Goal: Task Accomplishment & Management: Complete application form

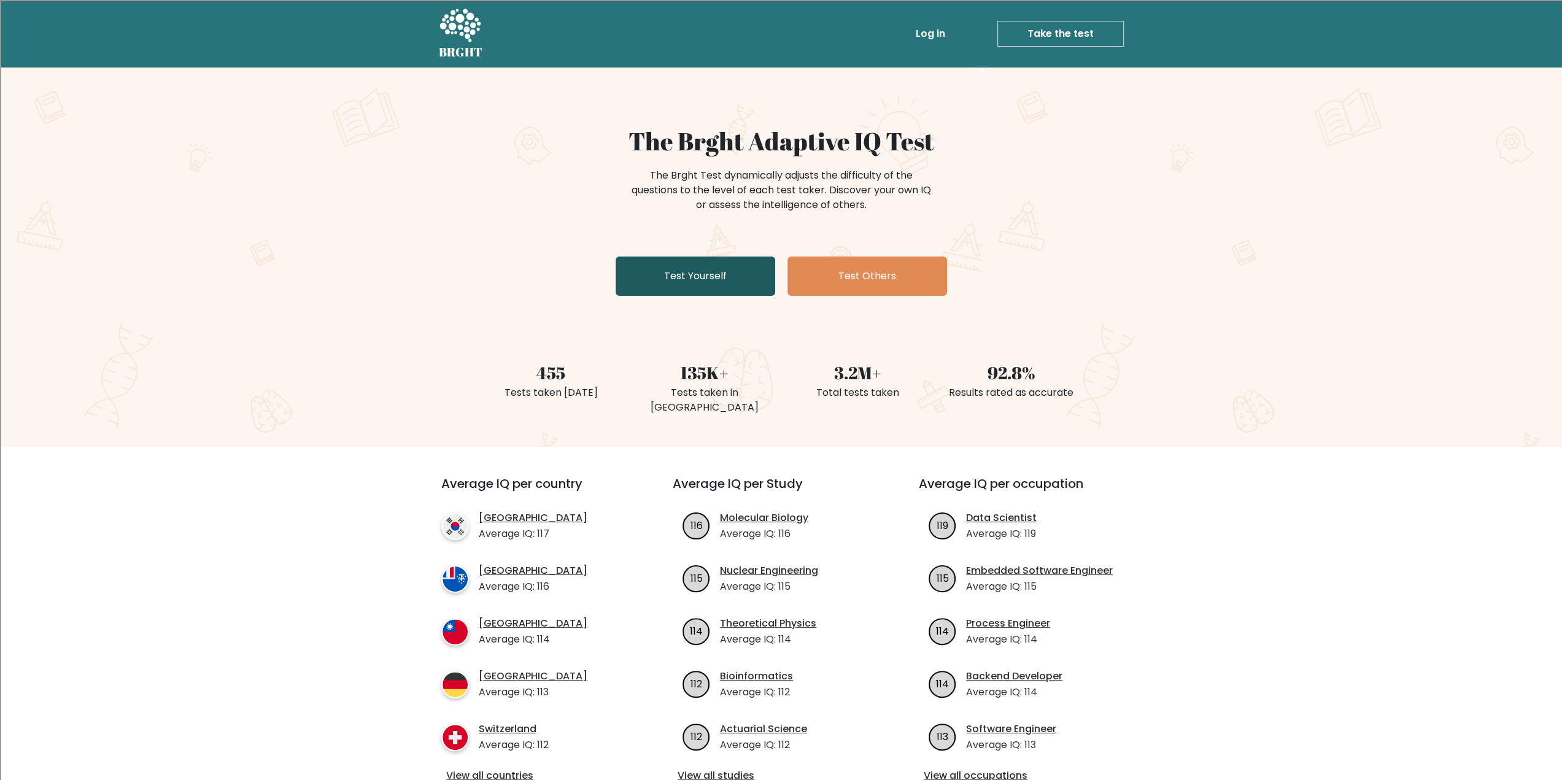
click at [737, 284] on link "Test Yourself" at bounding box center [696, 276] width 160 height 39
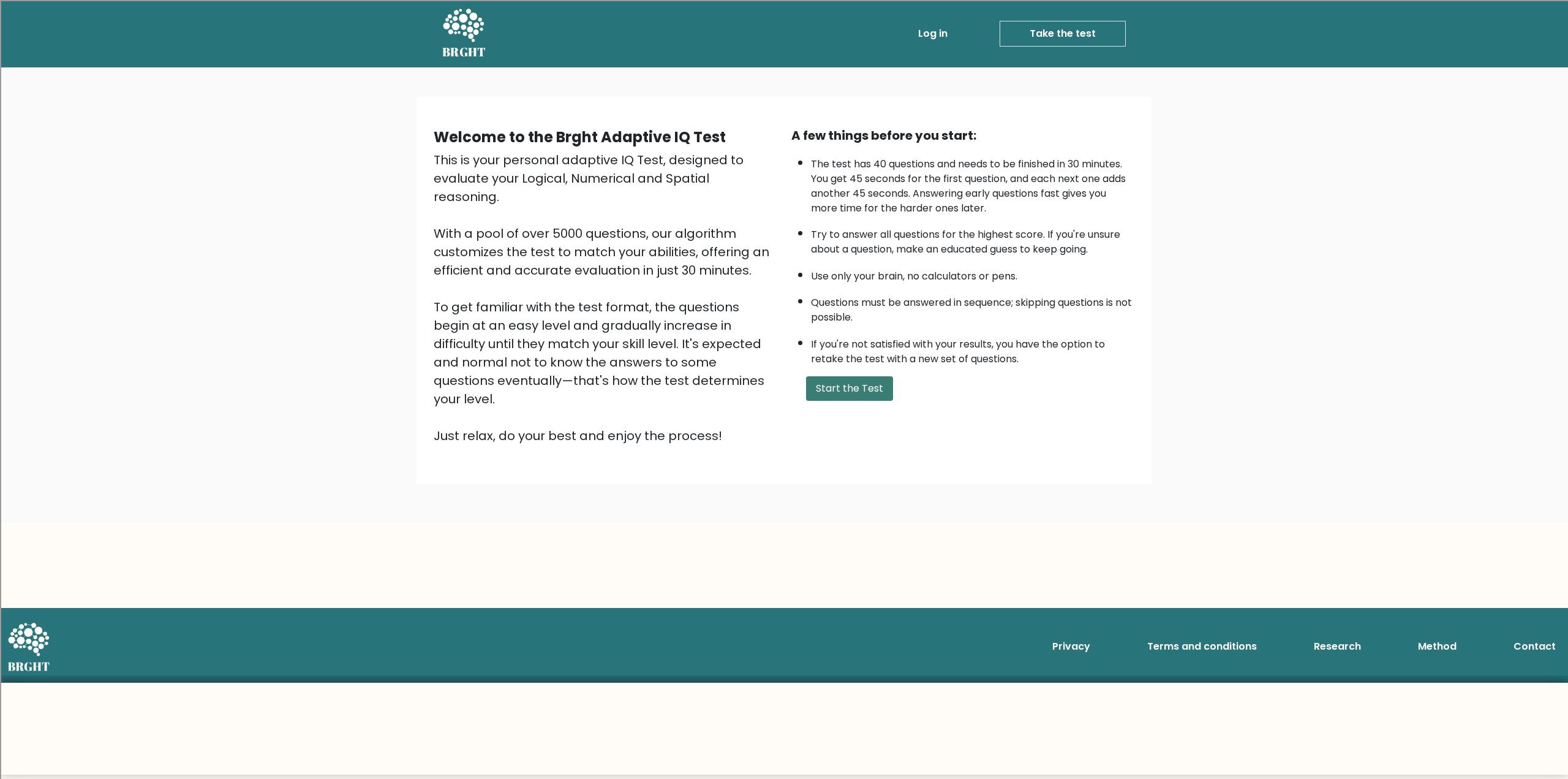
click at [884, 385] on button "Start the Test" at bounding box center [849, 389] width 87 height 25
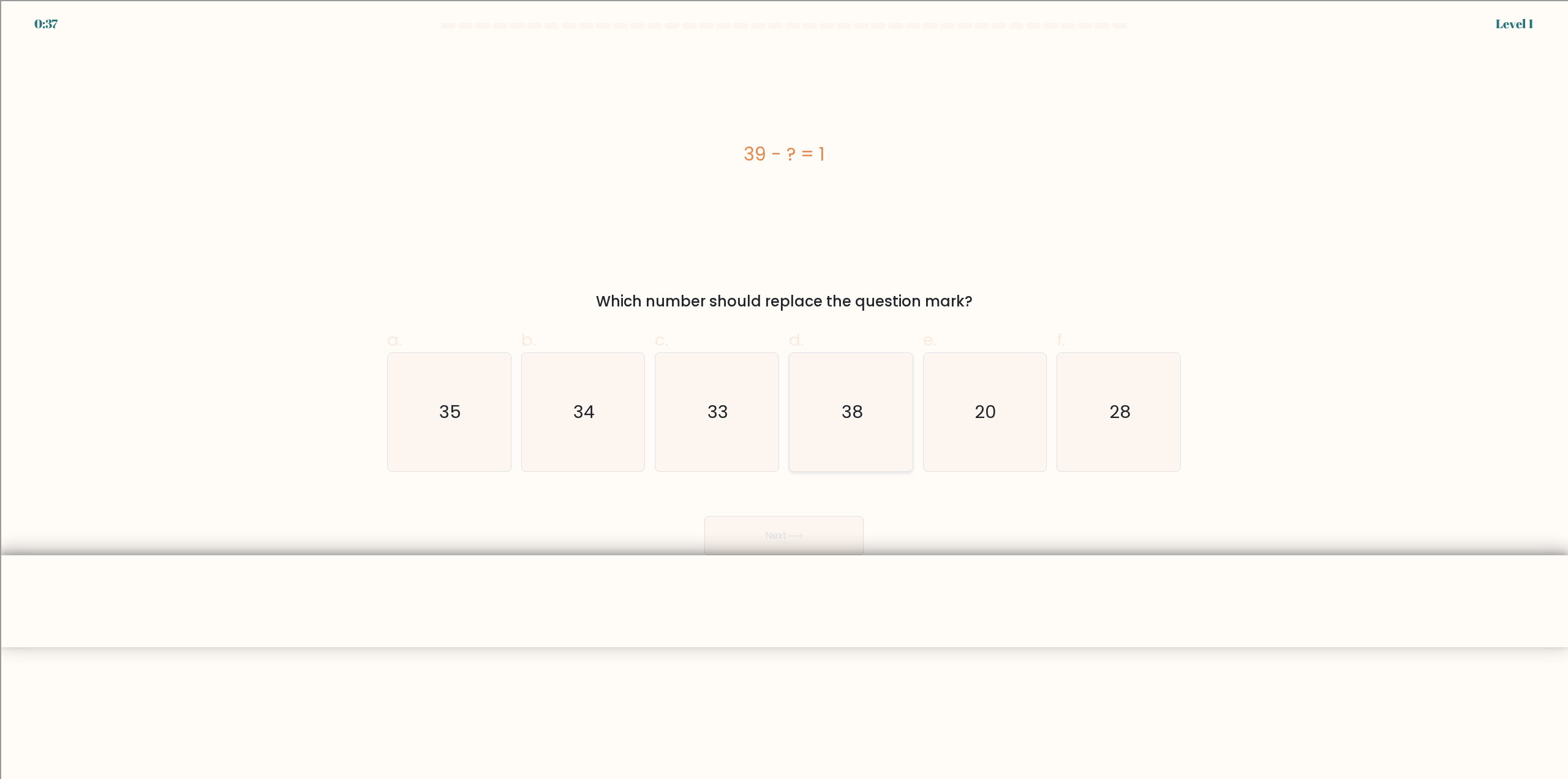
click at [834, 431] on icon "38" at bounding box center [851, 412] width 118 height 118
click at [784, 397] on input "d. 38" at bounding box center [784, 393] width 1 height 8
radio input "true"
click at [794, 525] on button "Next" at bounding box center [784, 535] width 160 height 39
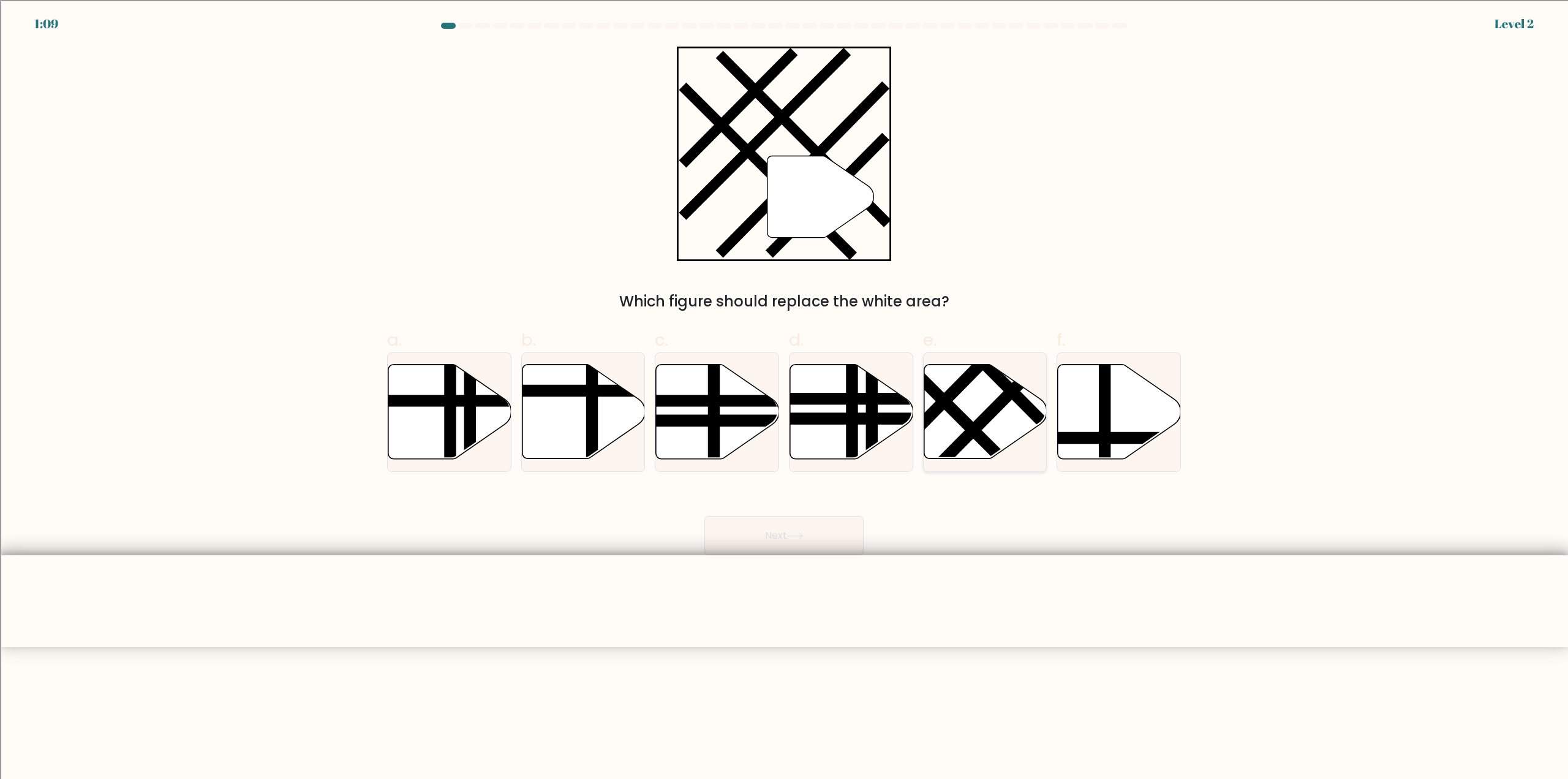
click at [975, 408] on icon at bounding box center [985, 411] width 123 height 95
click at [784, 397] on input "e." at bounding box center [784, 393] width 1 height 8
radio input "true"
click at [783, 536] on button "Next" at bounding box center [784, 535] width 160 height 39
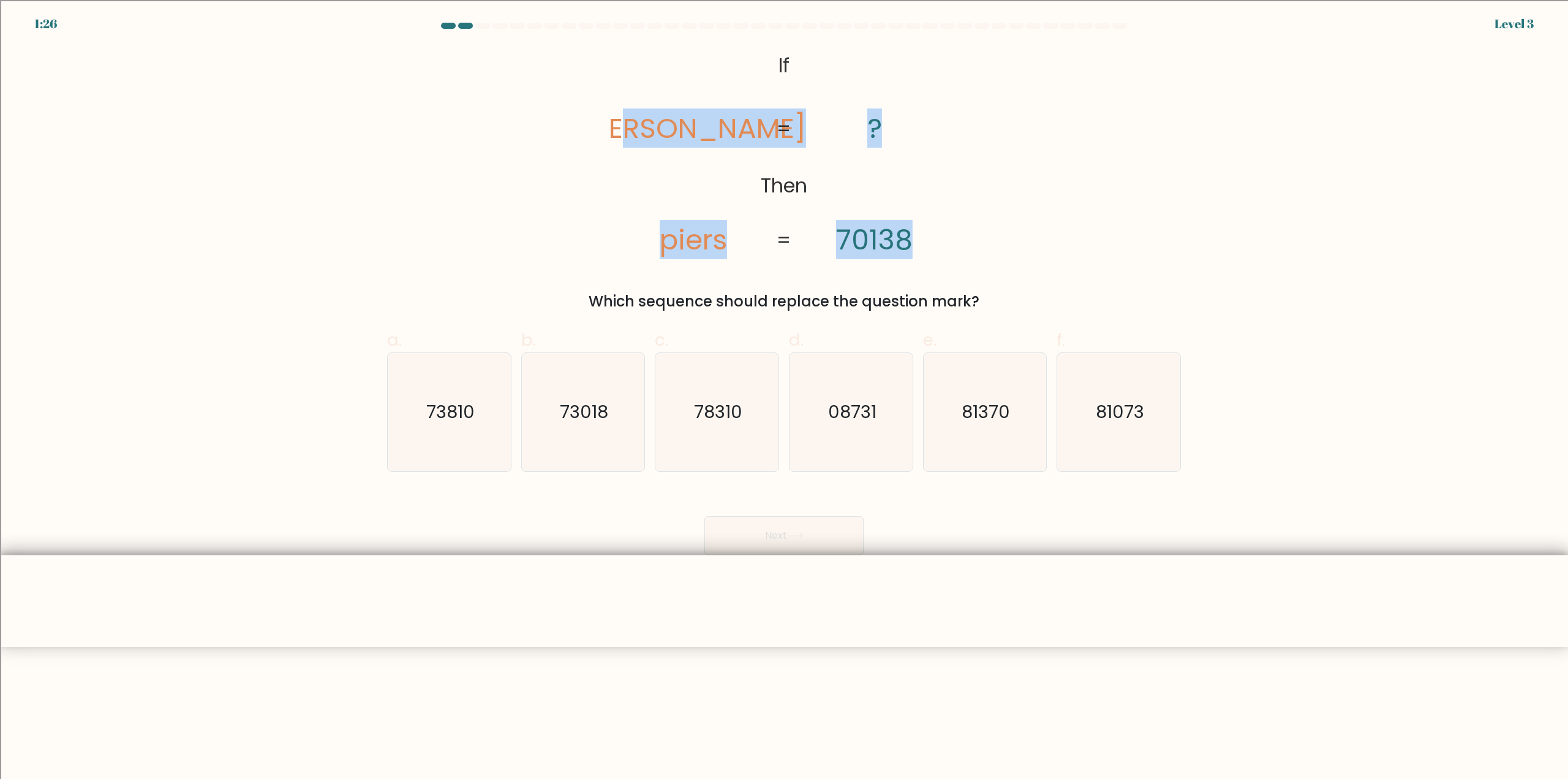
drag, startPoint x: 717, startPoint y: 88, endPoint x: 915, endPoint y: 194, distance: 224.6
click at [915, 194] on icon "@import url('https://fonts.googleapis.com/css?family=Abril+Fatface:400,100,100i…" at bounding box center [784, 154] width 348 height 215
click at [850, 157] on icon "@import url('https://fonts.googleapis.com/css?family=Abril+Fatface:400,100,100i…" at bounding box center [784, 154] width 348 height 215
drag, startPoint x: 738, startPoint y: 93, endPoint x: 900, endPoint y: 218, distance: 204.6
click at [881, 205] on icon "@import url('https://fonts.googleapis.com/css?family=Abril+Fatface:400,100,100i…" at bounding box center [784, 154] width 348 height 215
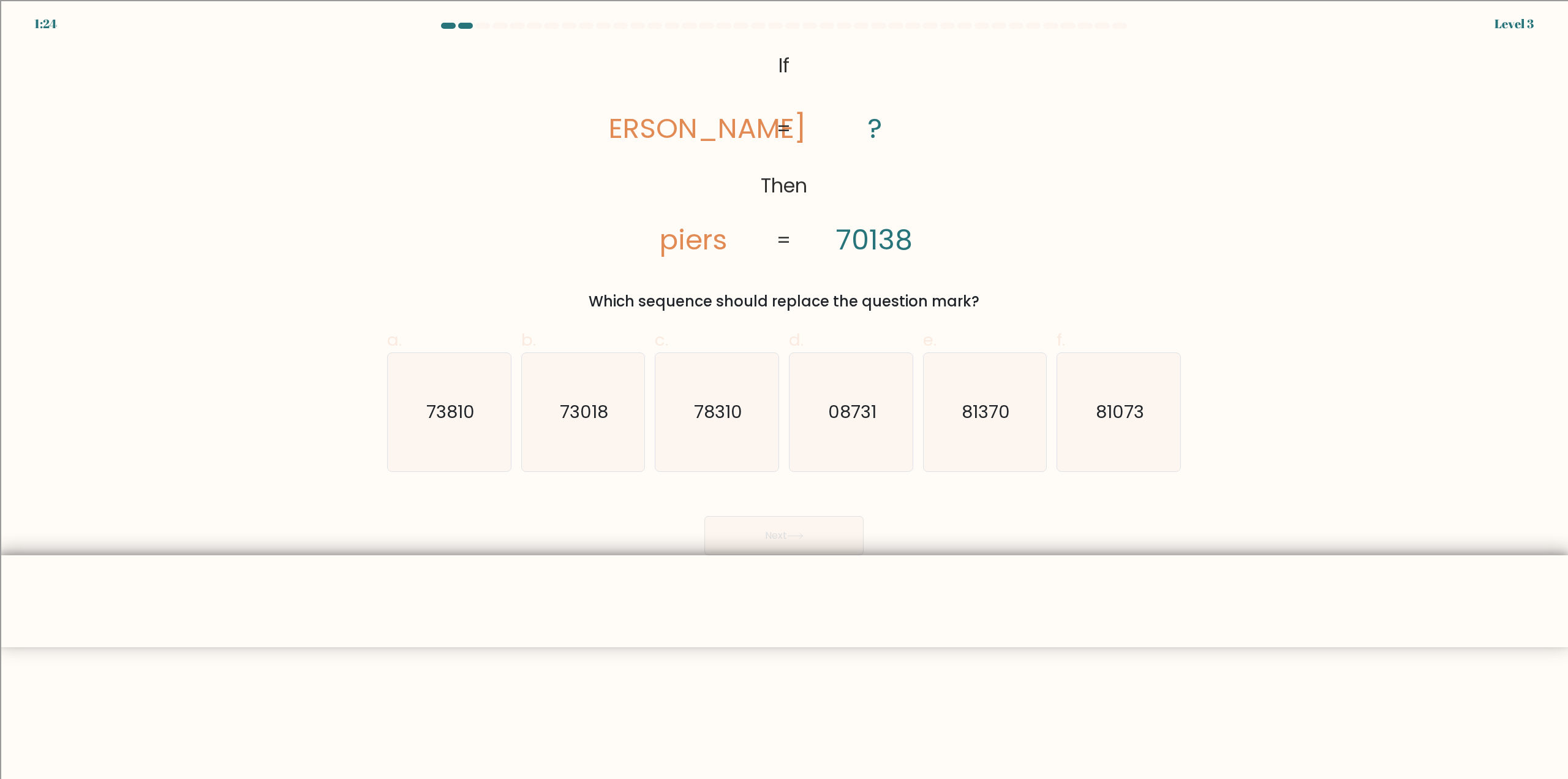
click at [959, 258] on div "@import url('https://fonts.googleapis.com/css?family=Abril+Fatface:400,100,100i…" at bounding box center [784, 180] width 808 height 266
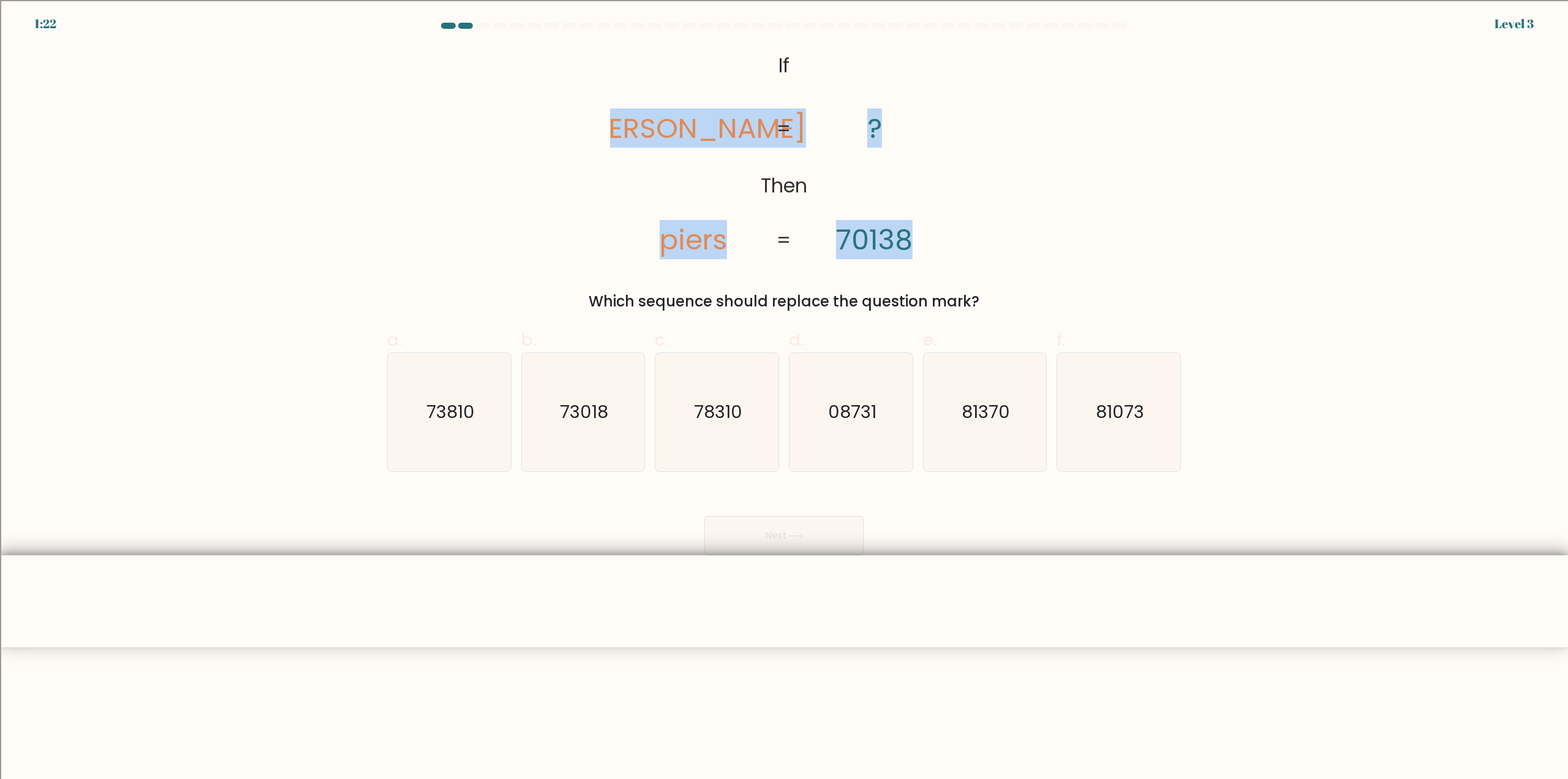
drag, startPoint x: 956, startPoint y: 254, endPoint x: 589, endPoint y: 62, distance: 414.2
click at [589, 62] on div "@import url('https://fonts.googleapis.com/css?family=Abril+Fatface:400,100,100i…" at bounding box center [784, 180] width 808 height 266
copy icon "pries piers ? 70138"
click at [555, 82] on div "@import url('https://fonts.googleapis.com/css?family=Abril+Fatface:400,100,100i…" at bounding box center [784, 180] width 808 height 266
click at [1086, 195] on div "@import url('https://fonts.googleapis.com/css?family=Abril+Fatface:400,100,100i…" at bounding box center [784, 180] width 808 height 266
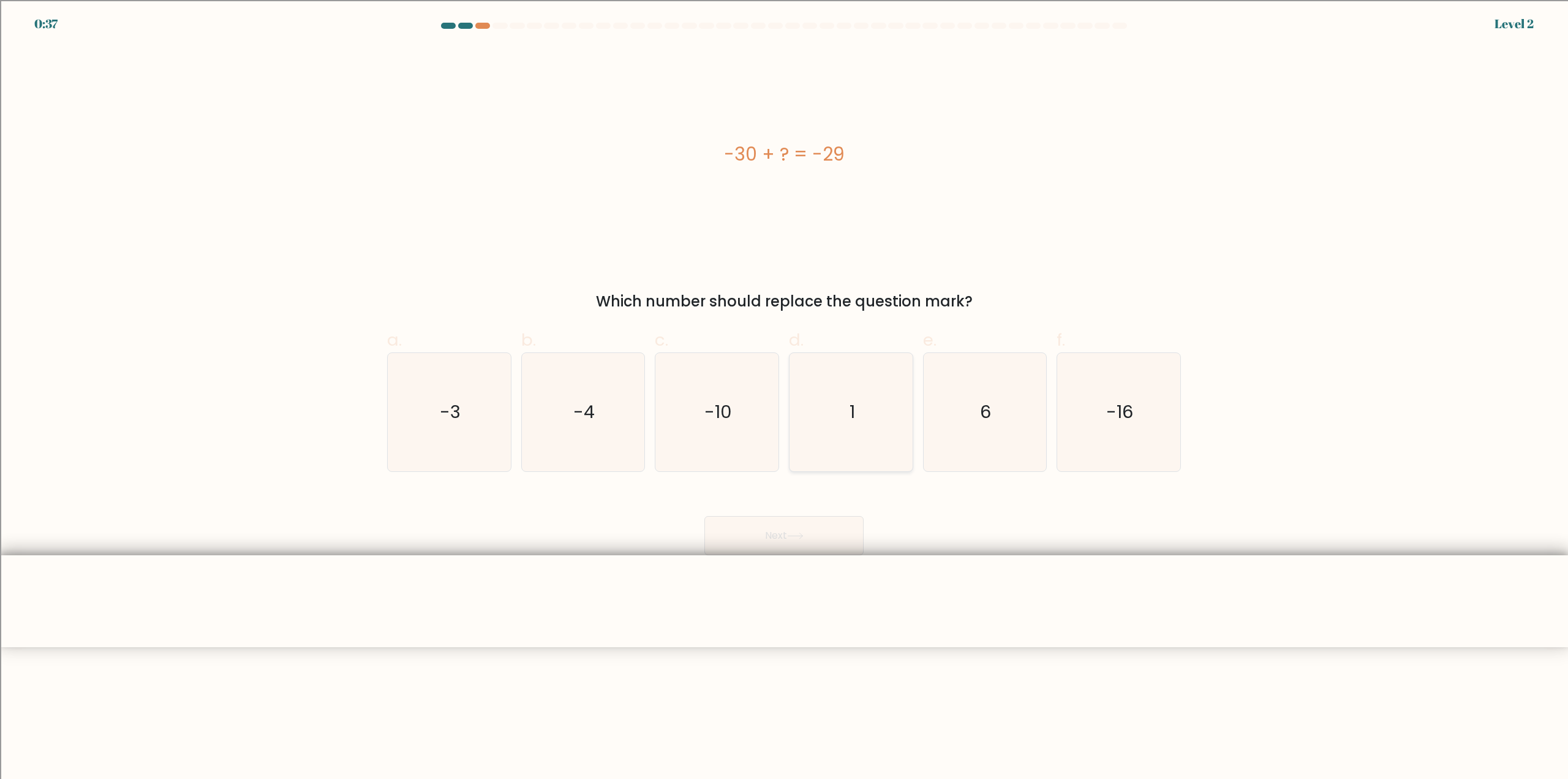
click at [839, 377] on icon "1" at bounding box center [851, 412] width 118 height 118
click at [784, 390] on input "d. 1" at bounding box center [784, 393] width 1 height 8
radio input "true"
click at [797, 536] on icon at bounding box center [795, 535] width 17 height 7
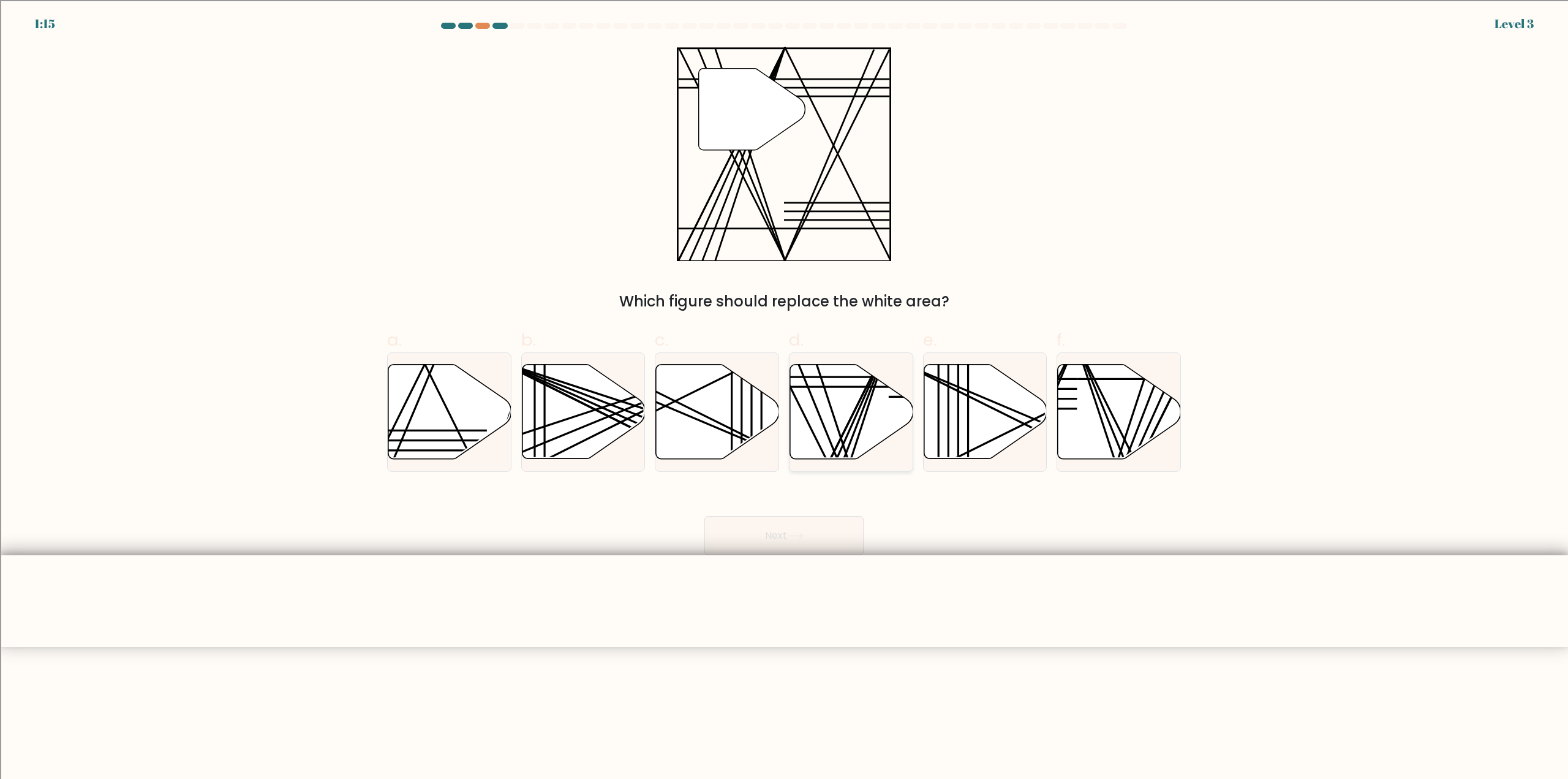
click at [854, 404] on icon at bounding box center [851, 411] width 123 height 95
click at [784, 397] on input "d." at bounding box center [784, 393] width 1 height 8
radio input "true"
click at [802, 530] on button "Next" at bounding box center [784, 535] width 160 height 39
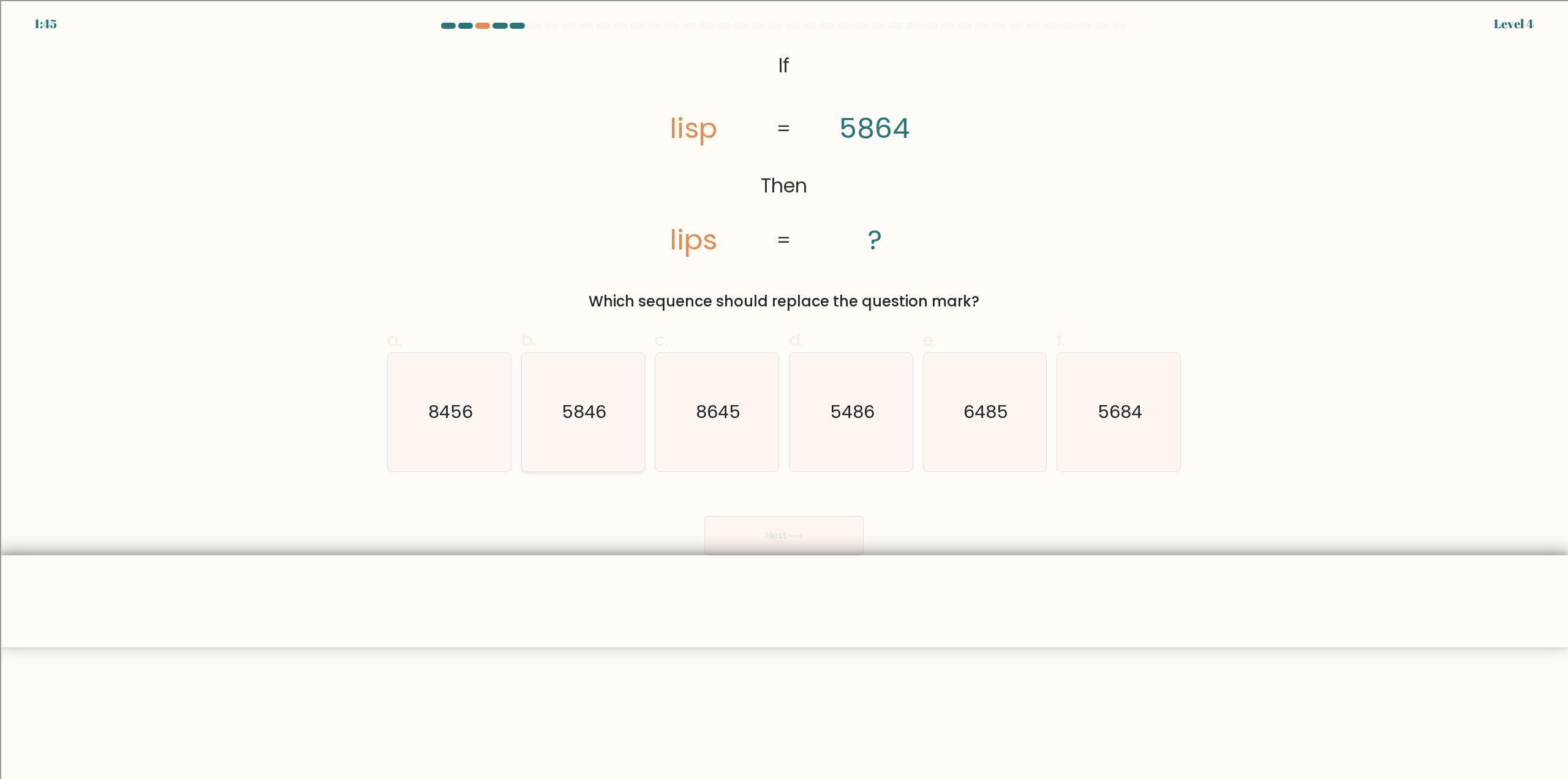
click at [585, 392] on icon "5846" at bounding box center [583, 412] width 118 height 118
click at [784, 392] on input "b. 5846" at bounding box center [784, 393] width 1 height 8
radio input "true"
click at [811, 547] on button "Next" at bounding box center [784, 535] width 160 height 39
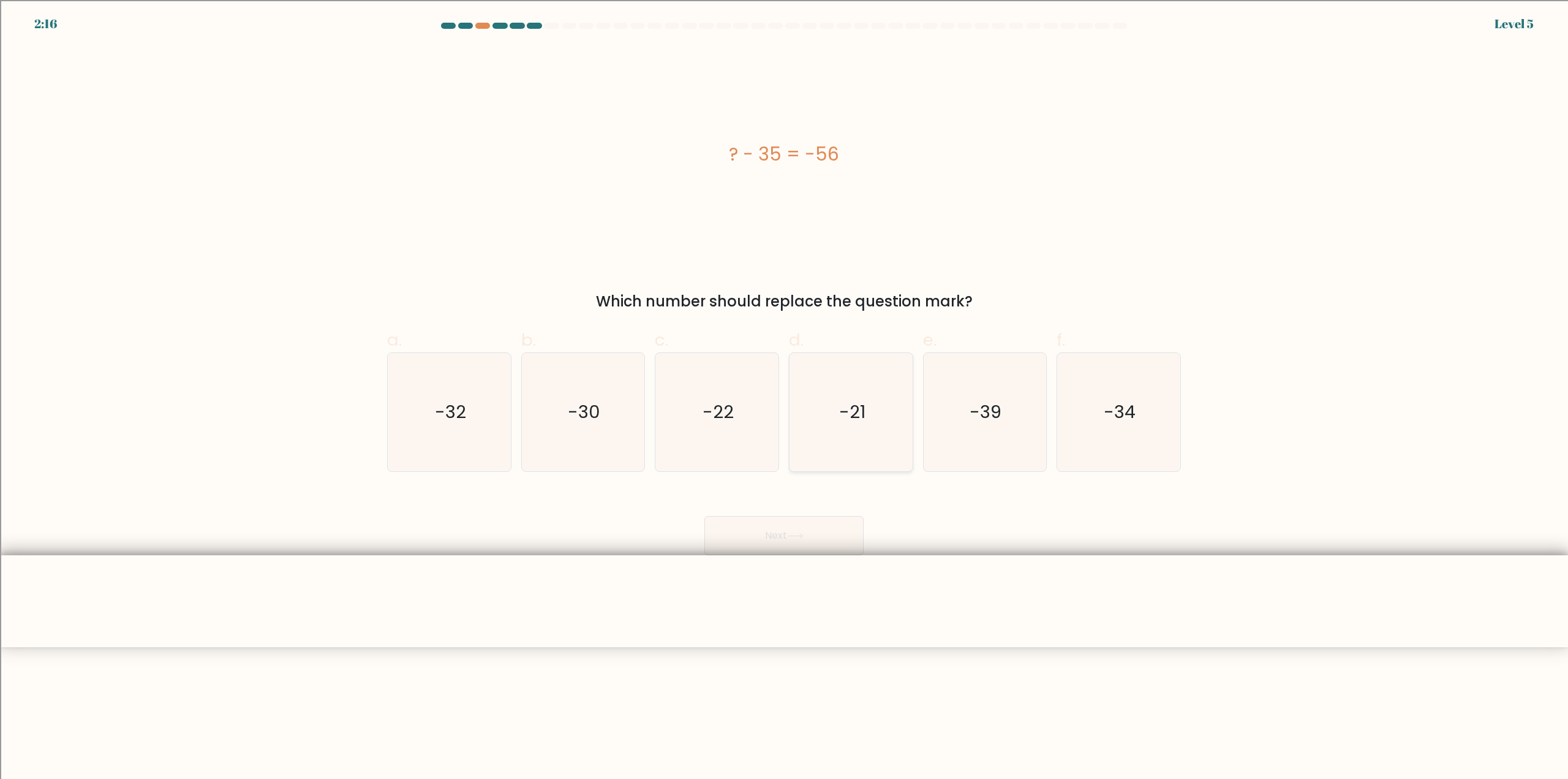
click at [834, 453] on icon "-21" at bounding box center [851, 412] width 118 height 118
click at [784, 397] on input "d. -21" at bounding box center [784, 393] width 1 height 8
radio input "true"
click at [809, 529] on button "Next" at bounding box center [784, 535] width 160 height 39
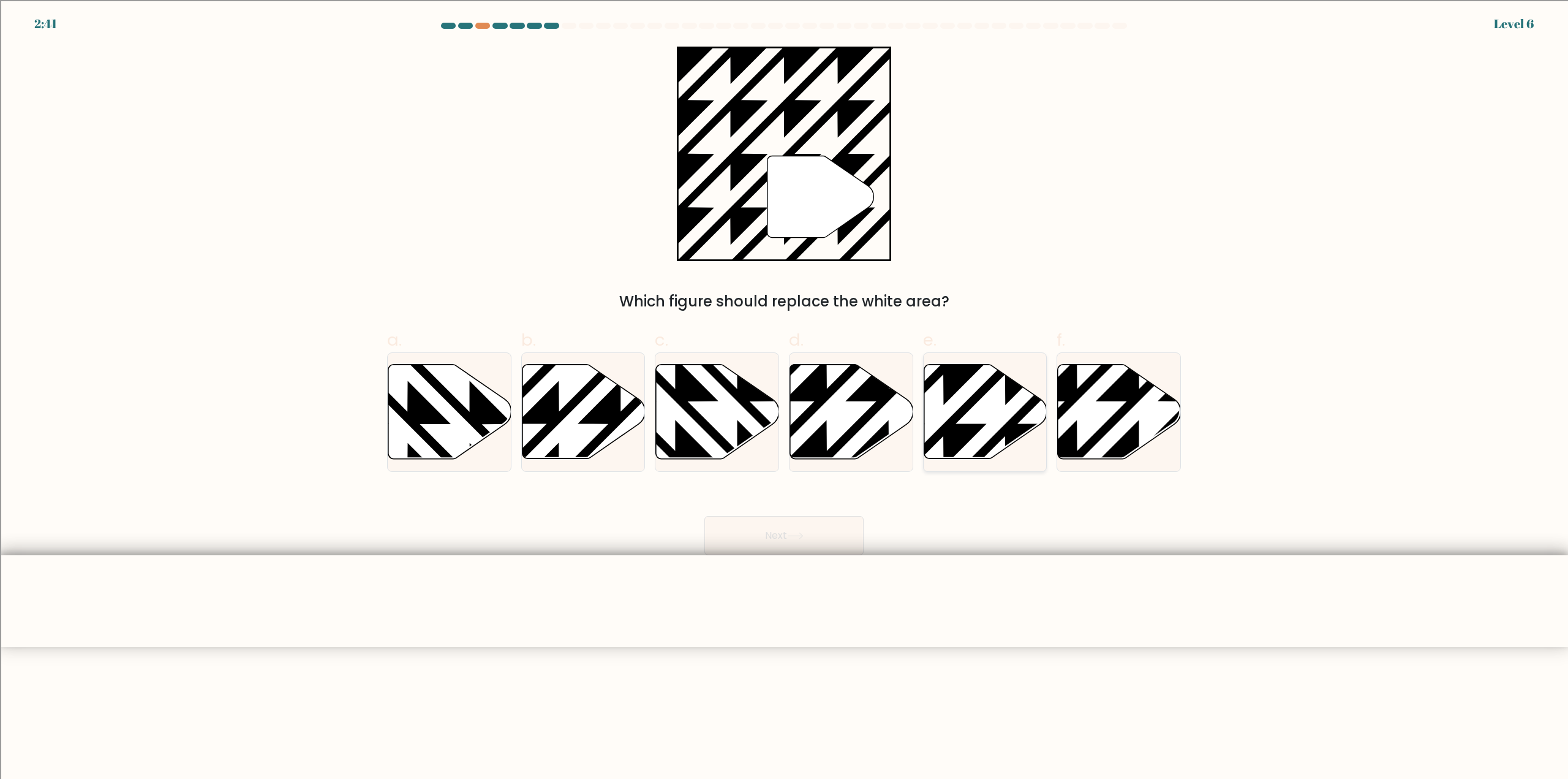
click at [978, 413] on icon at bounding box center [985, 411] width 123 height 95
click at [784, 397] on input "e." at bounding box center [784, 393] width 1 height 8
radio input "true"
click at [834, 527] on button "Next" at bounding box center [784, 535] width 160 height 39
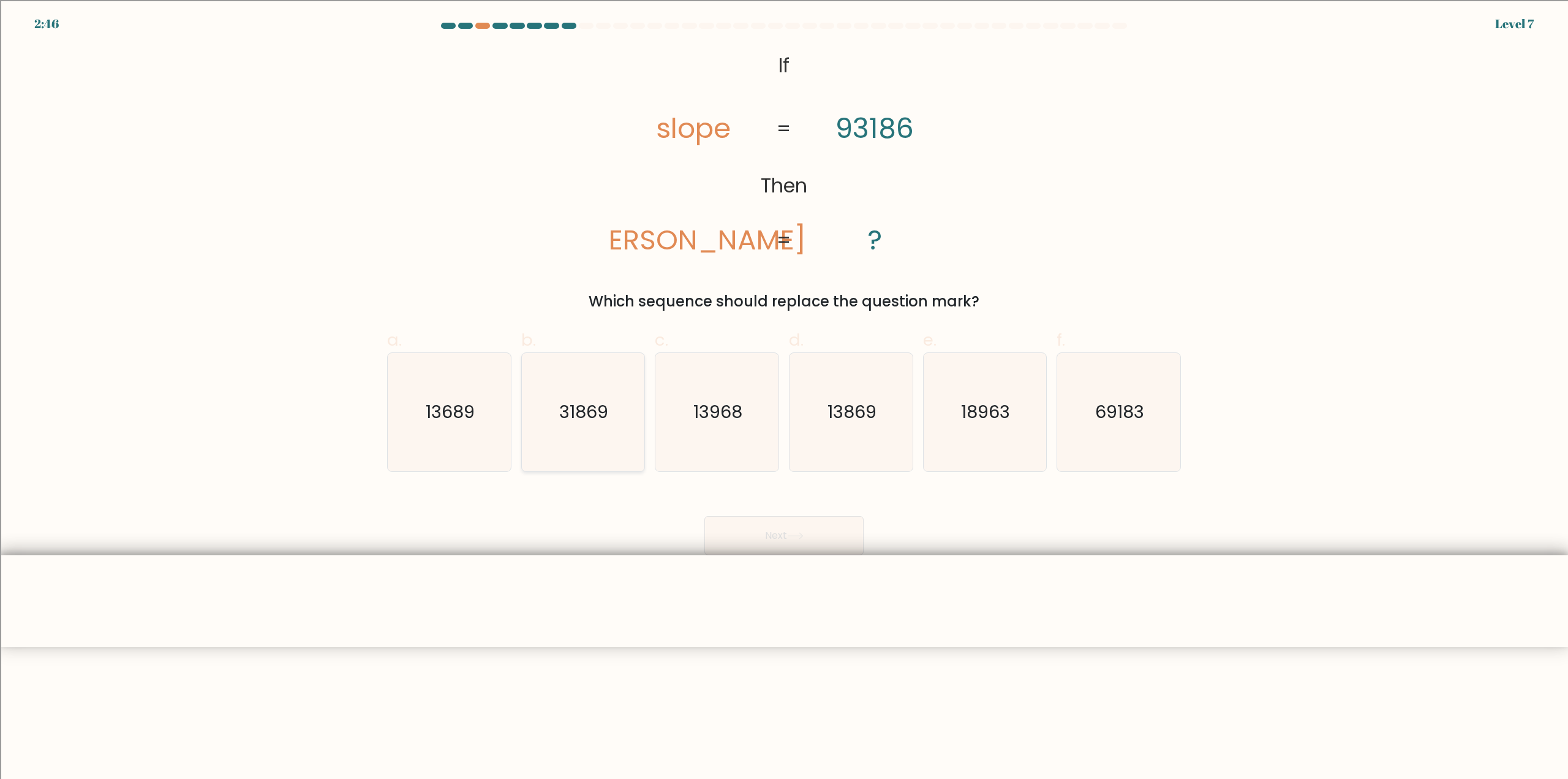
click at [585, 427] on icon "31869" at bounding box center [583, 412] width 118 height 118
click at [784, 397] on input "b. 31869" at bounding box center [784, 393] width 1 height 8
radio input "true"
click at [823, 522] on button "Next" at bounding box center [784, 535] width 160 height 39
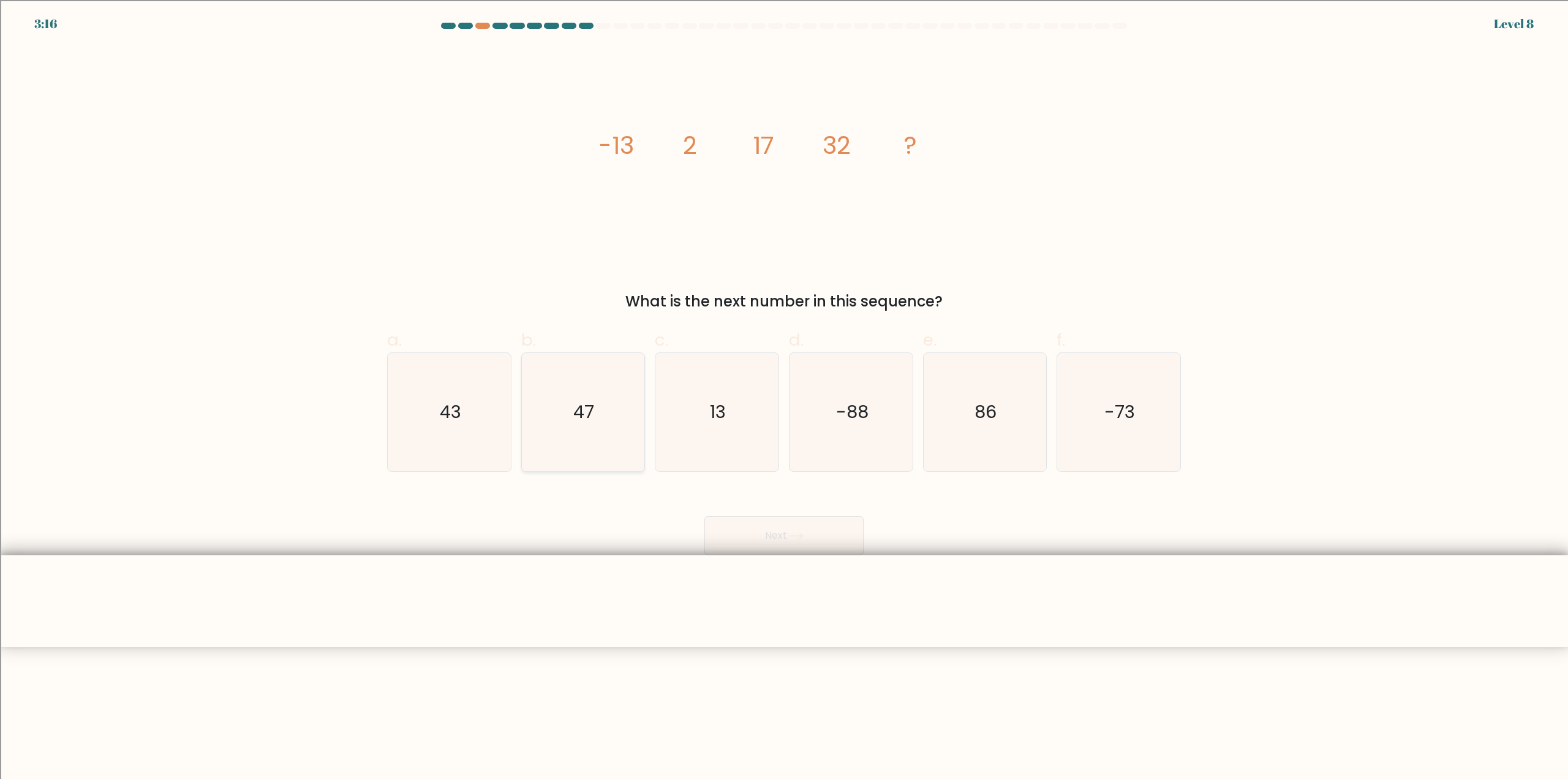
click at [570, 437] on icon "47" at bounding box center [583, 412] width 118 height 118
click at [784, 397] on input "b. 47" at bounding box center [784, 393] width 1 height 8
radio input "true"
click at [752, 530] on button "Next" at bounding box center [784, 535] width 160 height 39
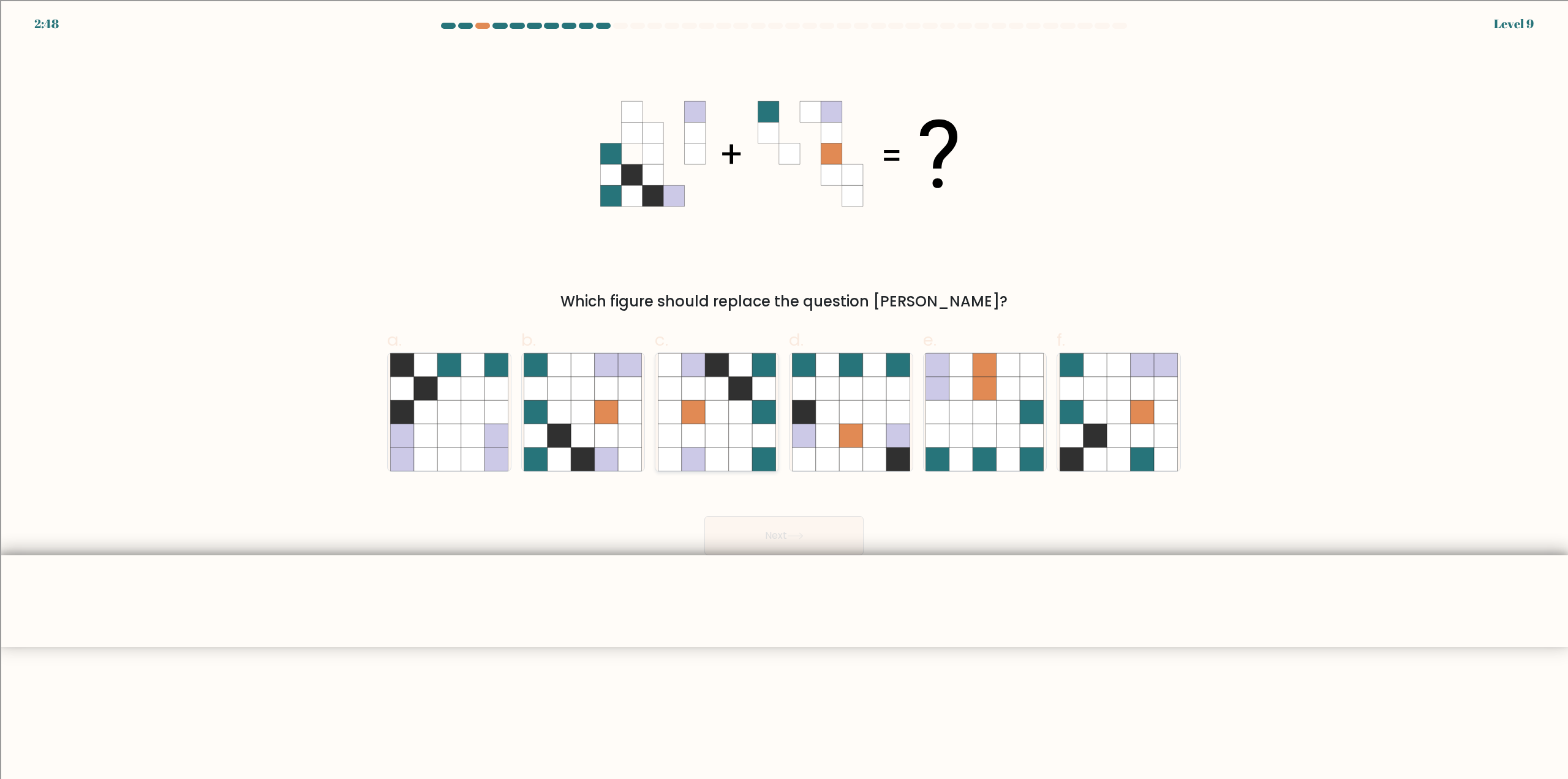
click at [726, 408] on icon at bounding box center [717, 411] width 23 height 23
click at [784, 397] on input "c." at bounding box center [784, 393] width 1 height 8
radio input "true"
click at [792, 537] on icon at bounding box center [795, 535] width 17 height 7
